Goal: Obtain resource: Download file/media

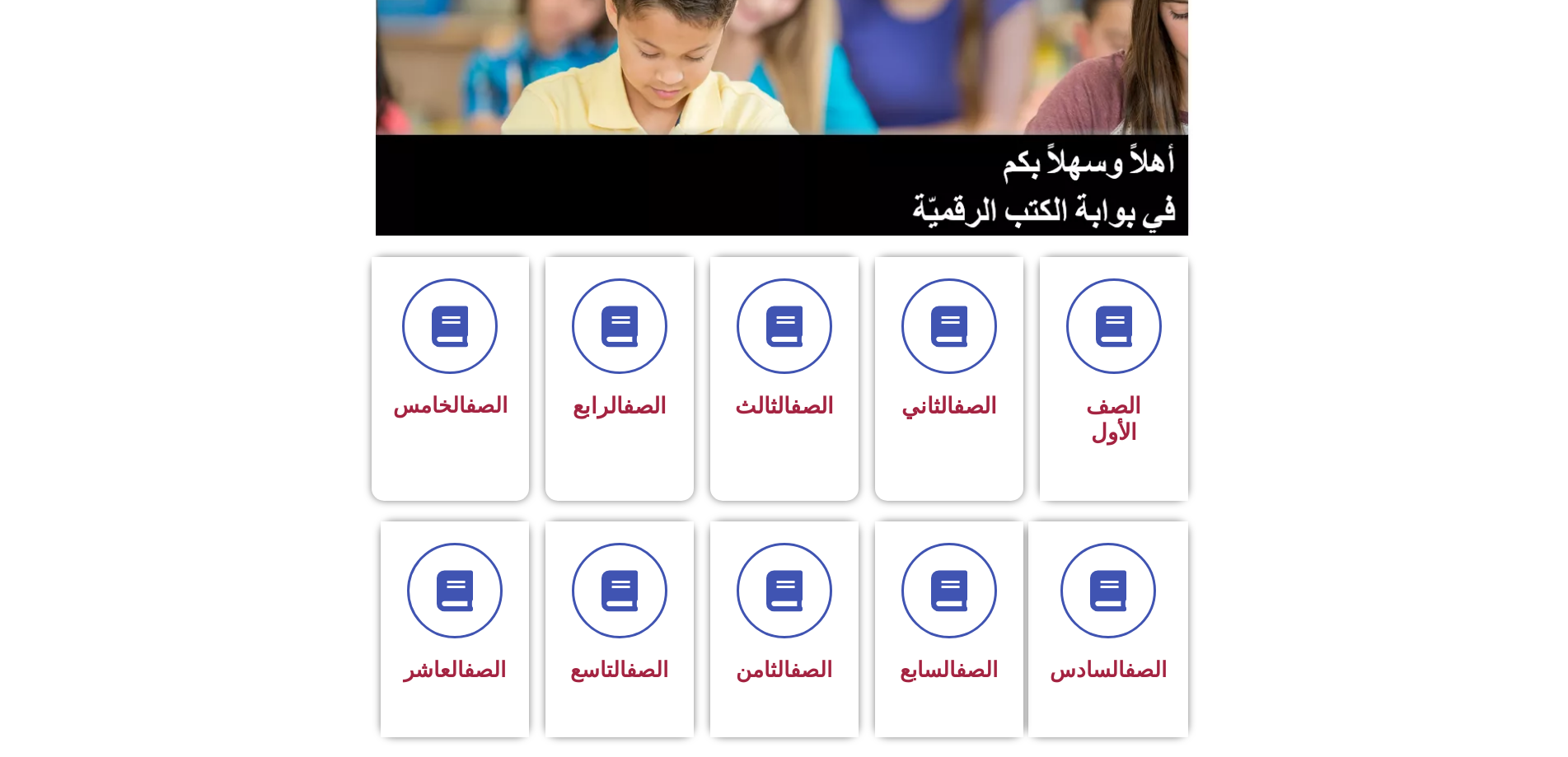
scroll to position [412, 0]
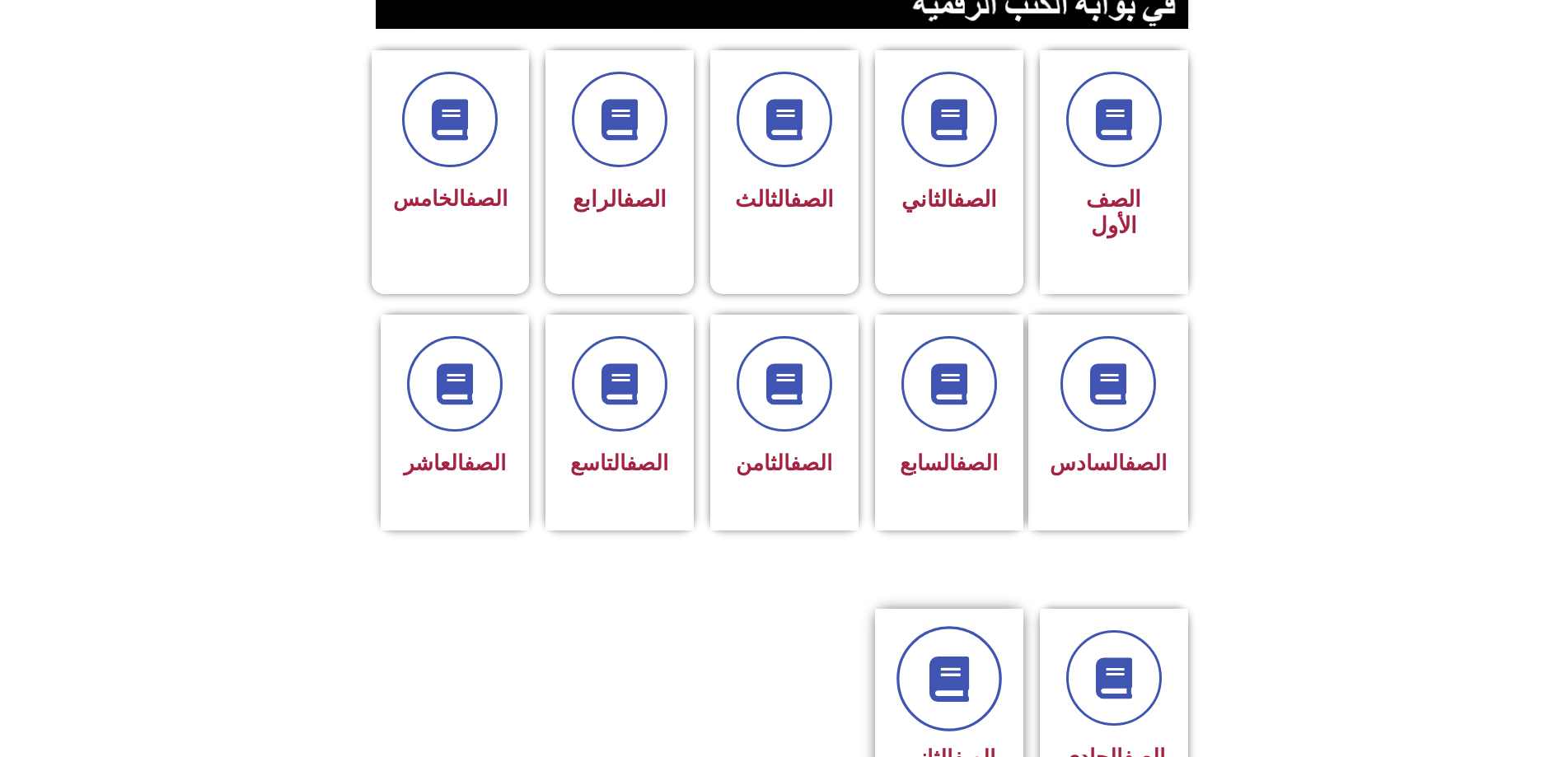
click at [935, 656] on icon at bounding box center [948, 678] width 45 height 45
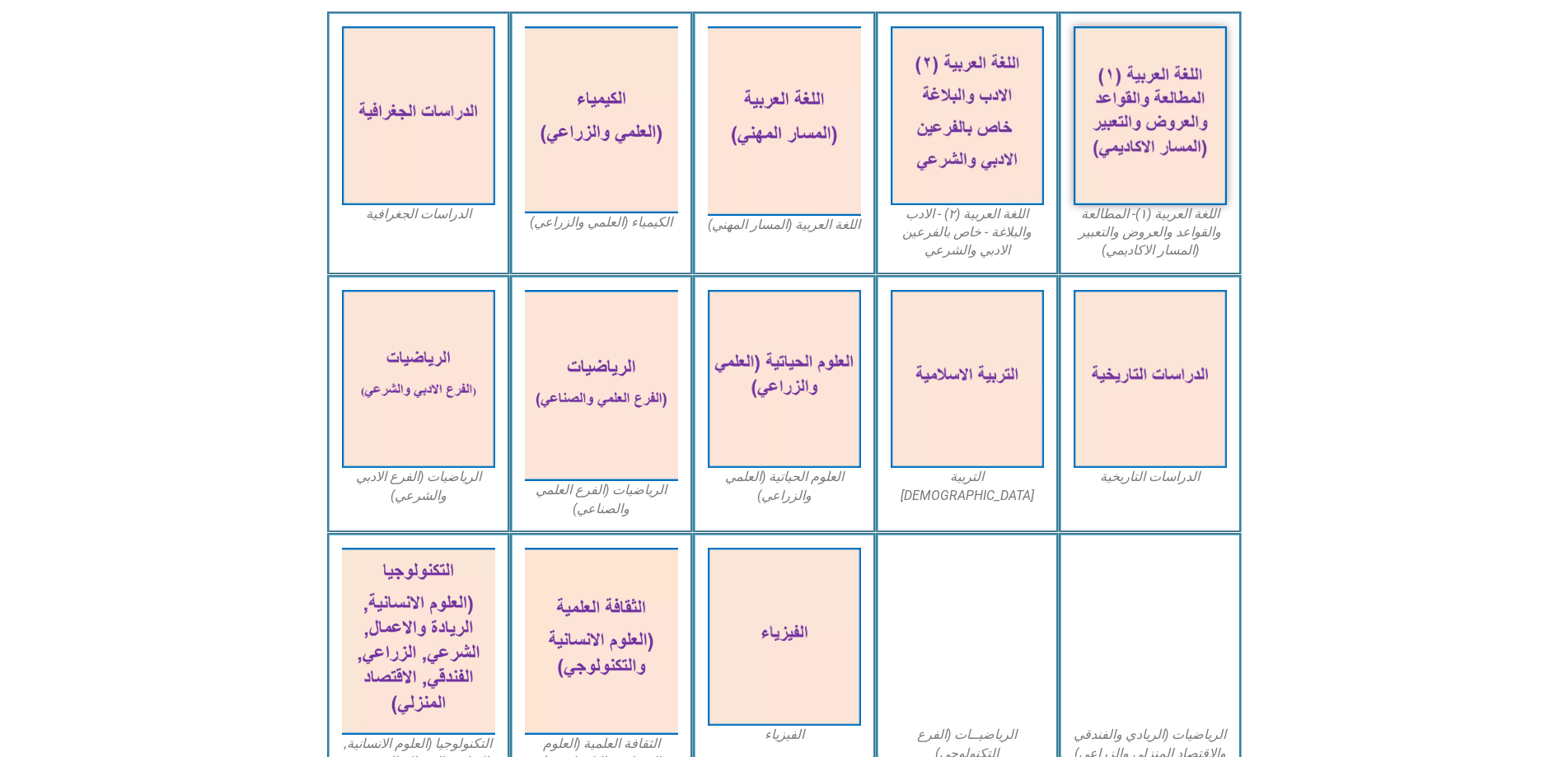
scroll to position [577, 0]
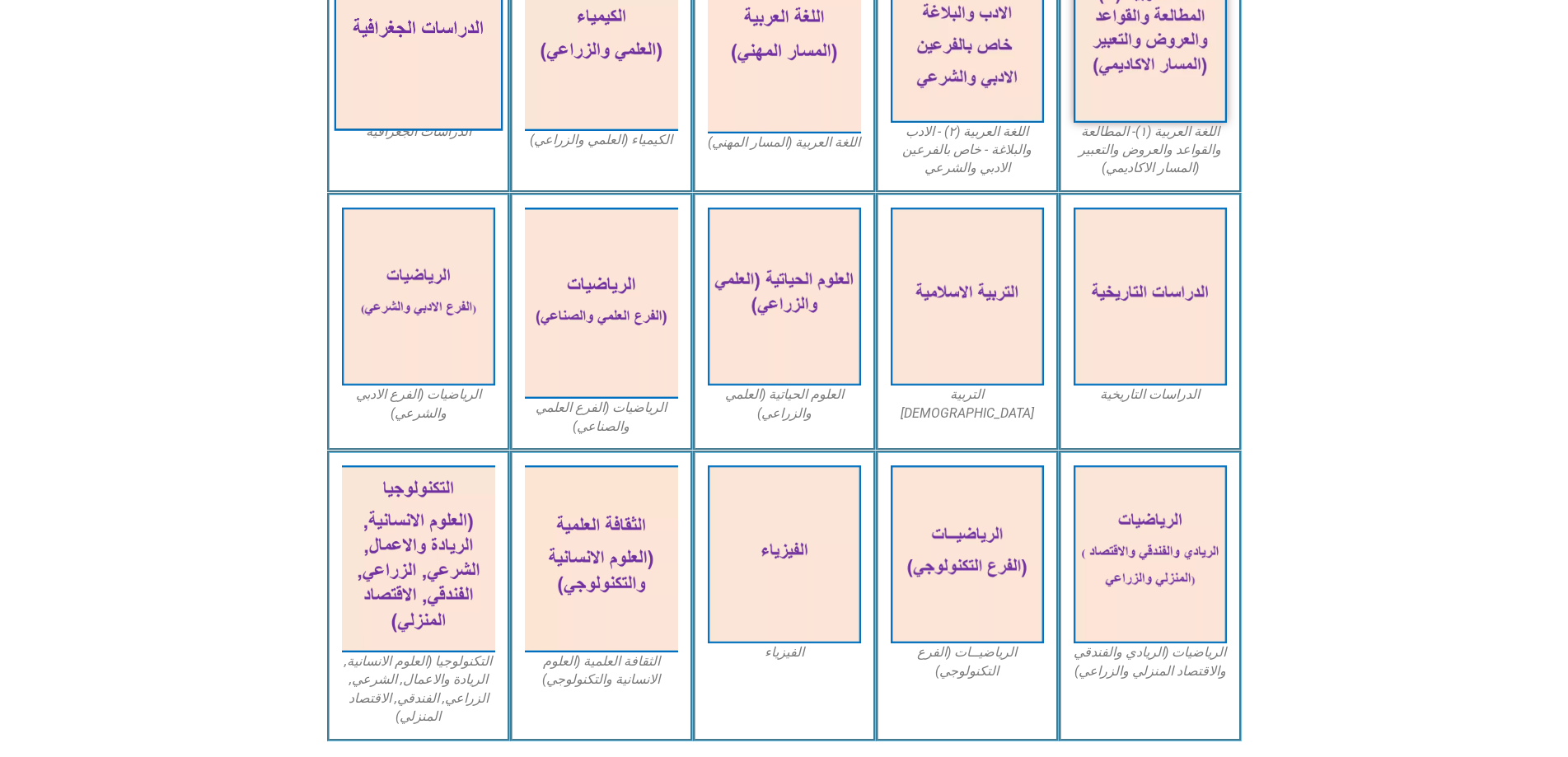
click at [445, 83] on img at bounding box center [418, 33] width 169 height 196
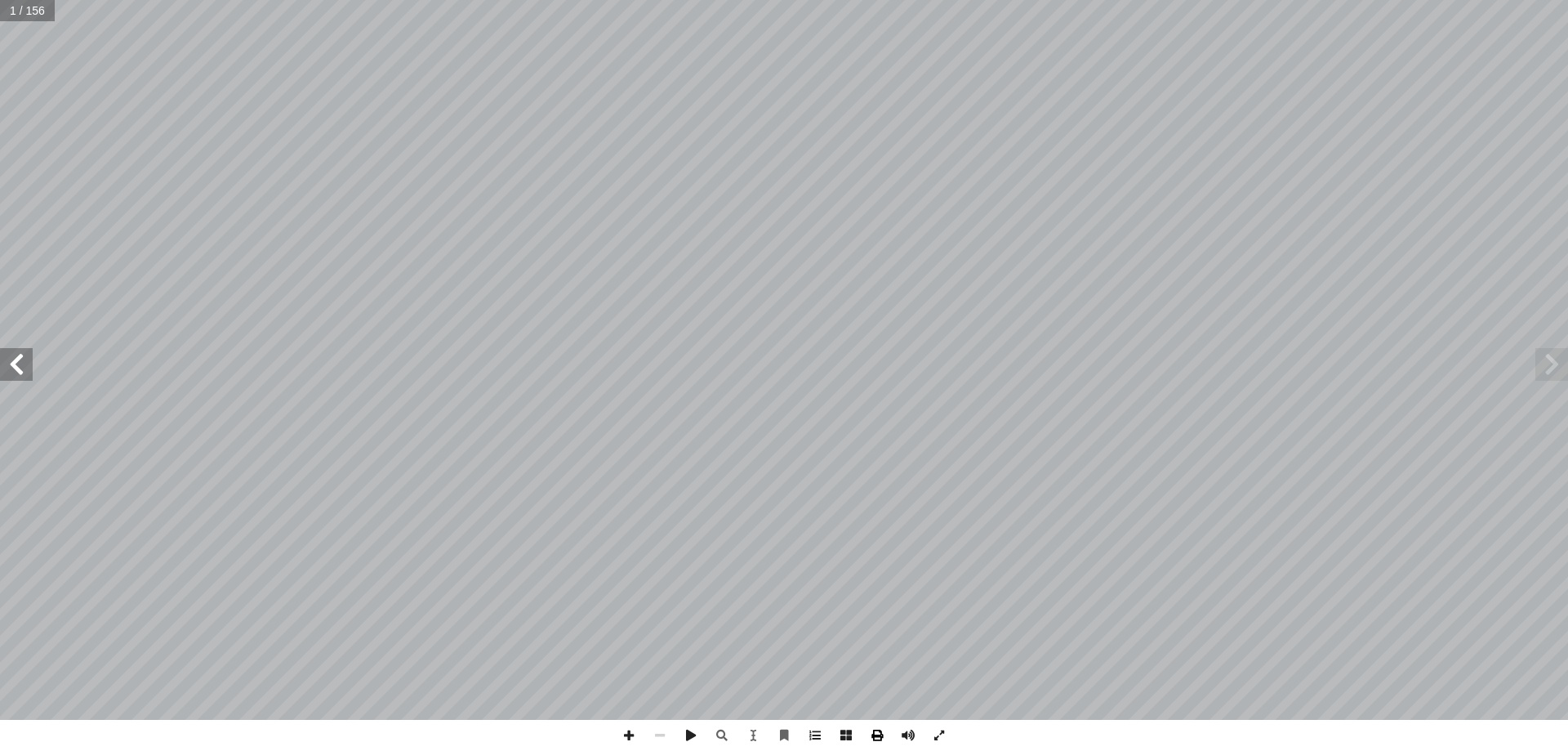
click at [879, 737] on span at bounding box center [877, 734] width 31 height 31
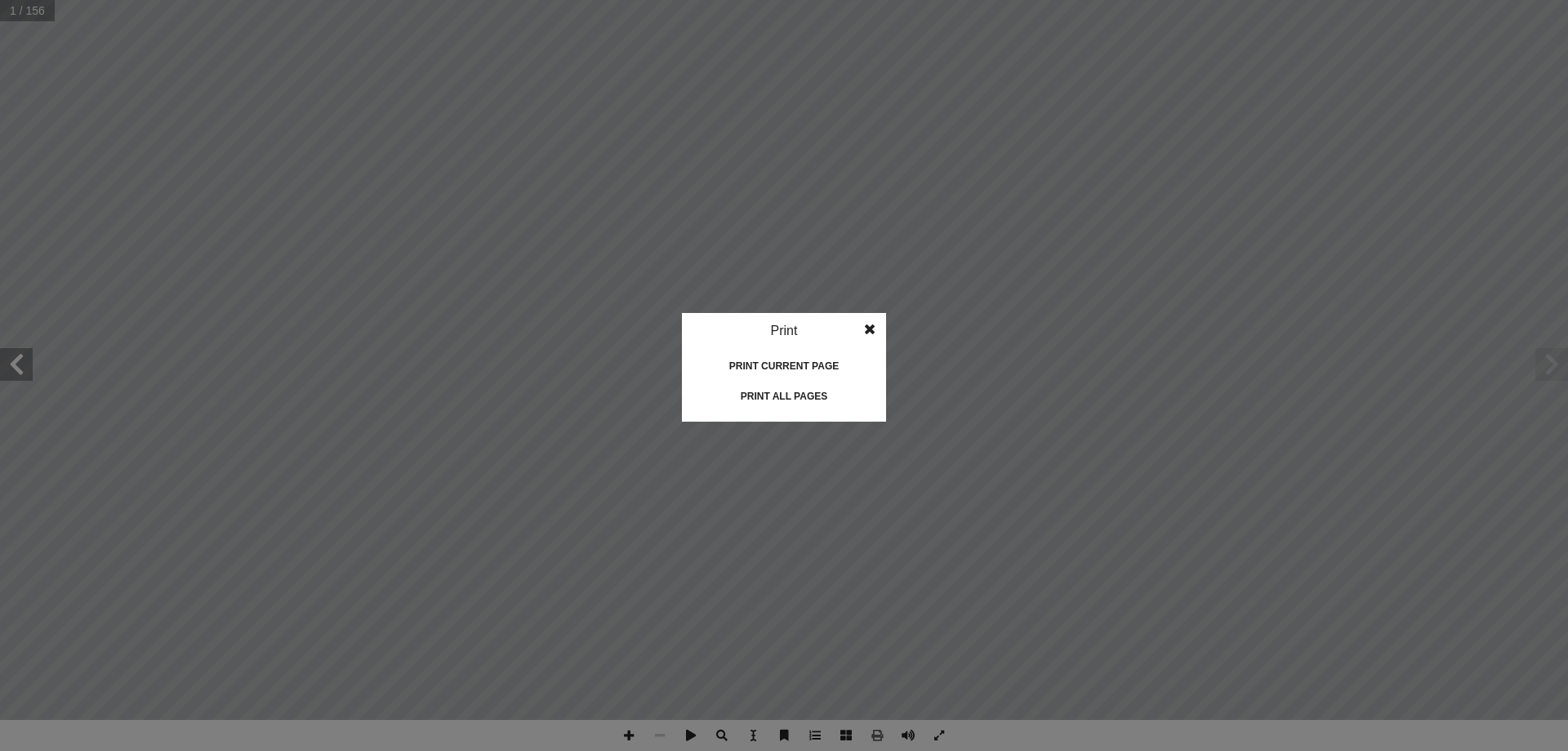
click at [823, 400] on div "Print all pages" at bounding box center [784, 396] width 163 height 26
